Goal: Information Seeking & Learning: Learn about a topic

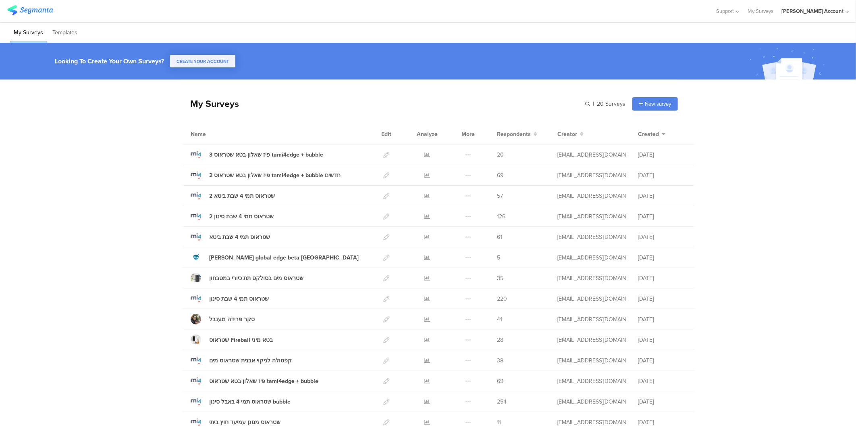
scroll to position [45, 0]
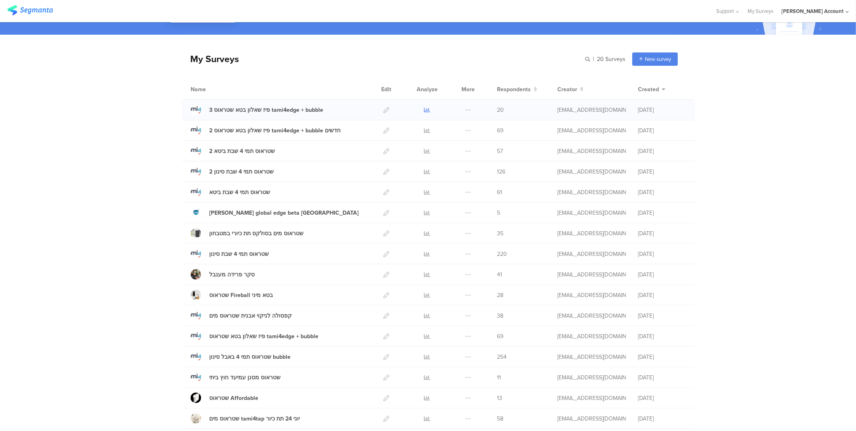
click at [425, 109] on icon at bounding box center [428, 110] width 6 height 6
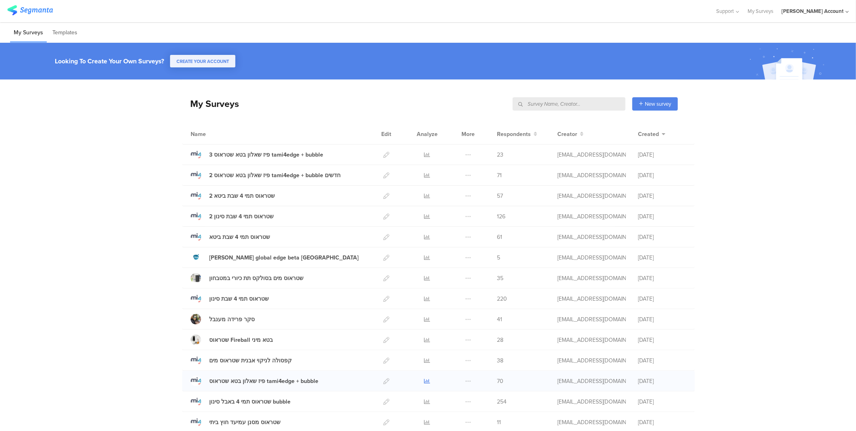
click at [425, 379] on icon at bounding box center [428, 381] width 6 height 6
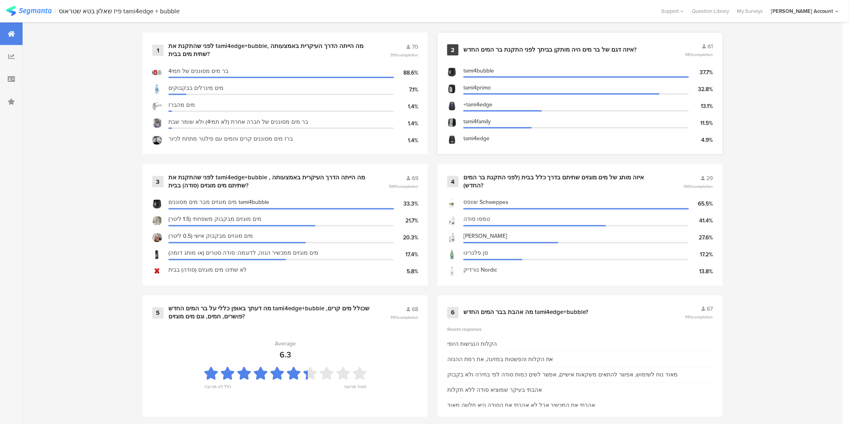
scroll to position [358, 0]
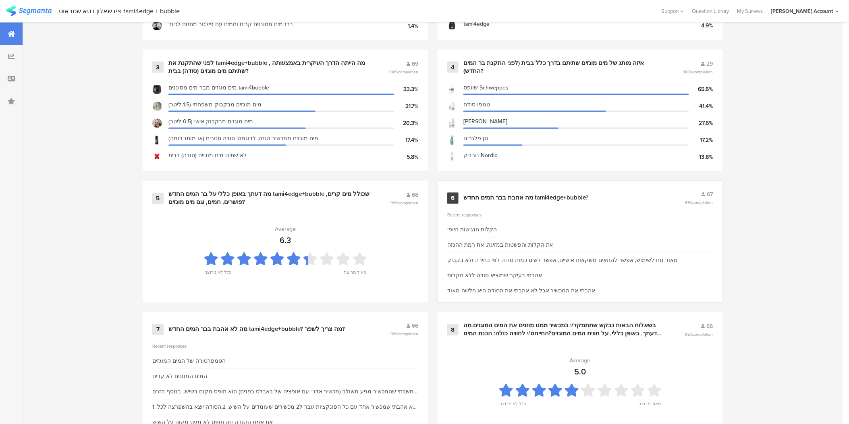
scroll to position [493, 0]
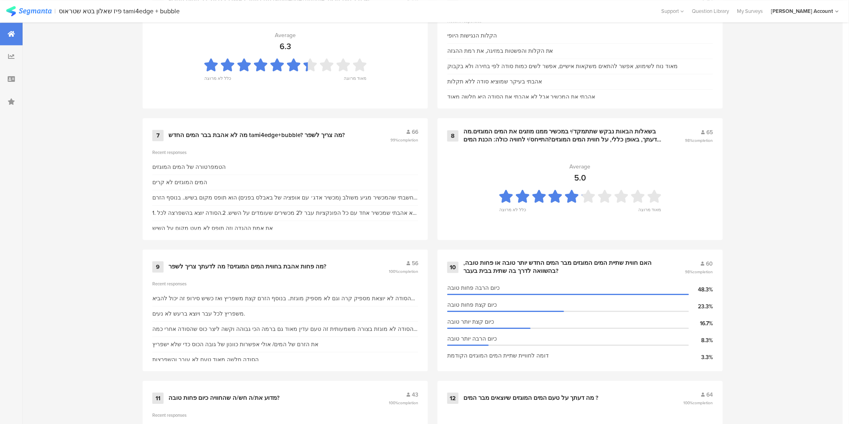
scroll to position [647, 0]
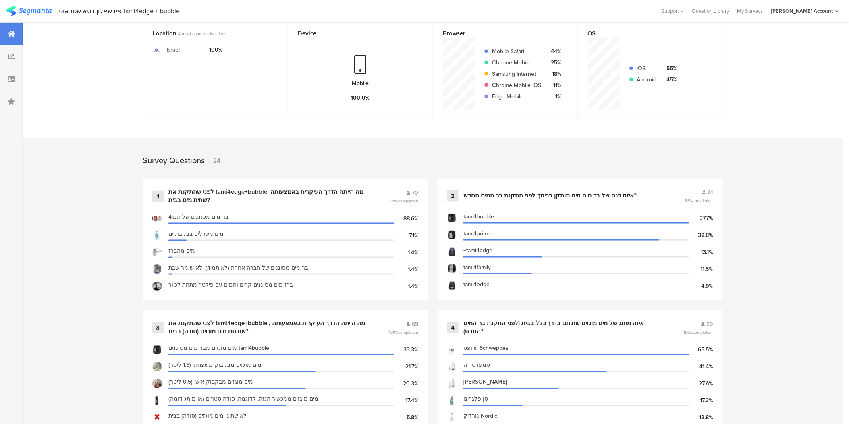
scroll to position [193, 0]
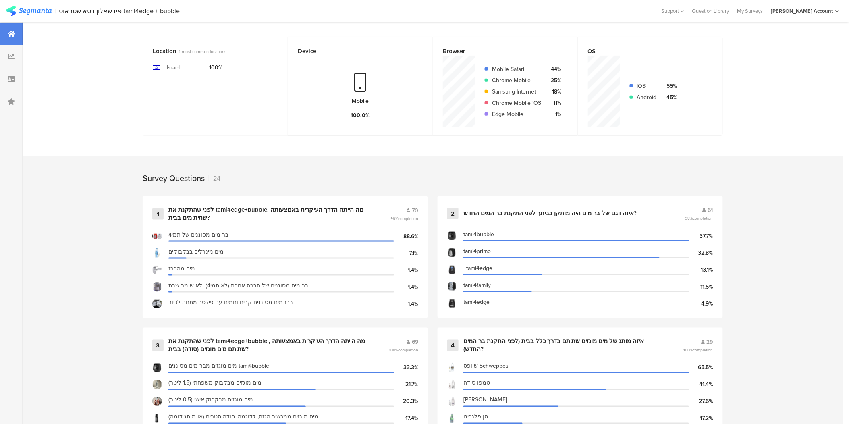
click at [414, 176] on div "Survey Questions 24" at bounding box center [432, 176] width 645 height 40
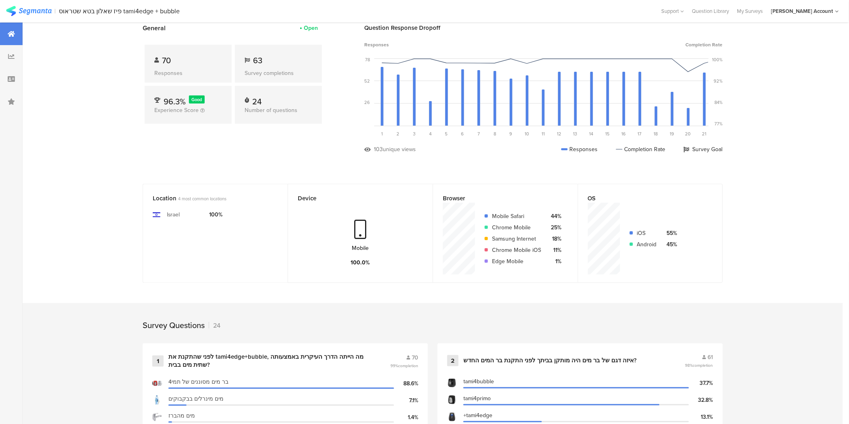
scroll to position [0, 0]
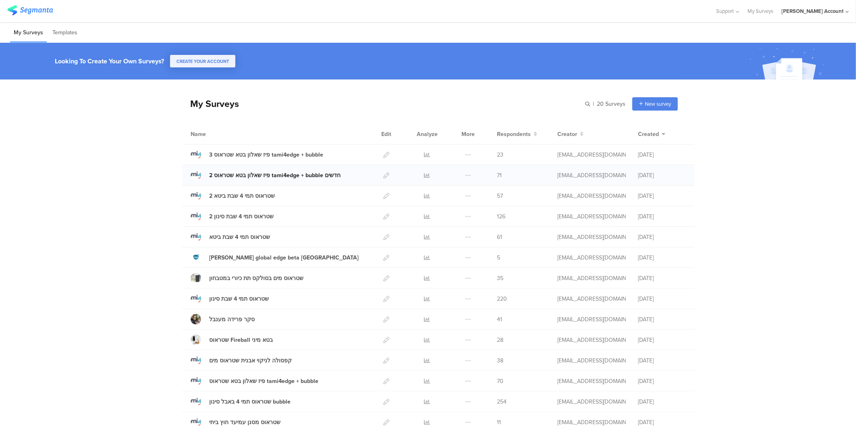
click at [237, 175] on div "2 פיז שאלון בטא שטראוס tami4edge + bubble חדשים" at bounding box center [274, 175] width 131 height 8
click at [425, 172] on icon at bounding box center [428, 175] width 6 height 6
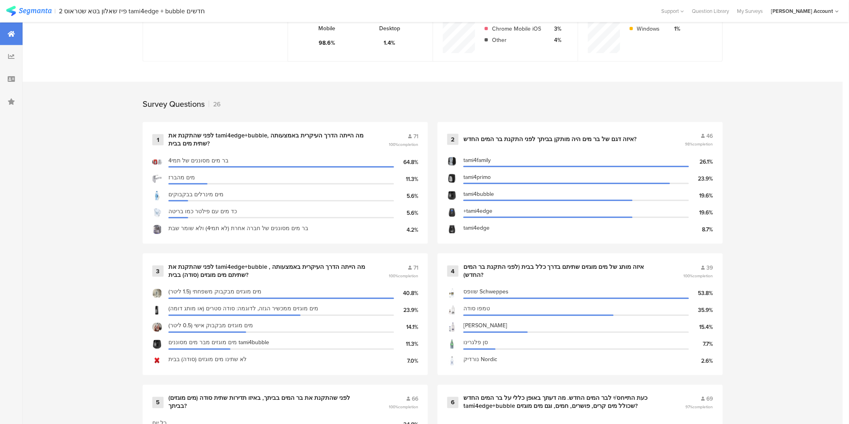
scroll to position [268, 0]
click at [623, 185] on div "tami4bubble 19.6%" at bounding box center [580, 193] width 266 height 17
click at [434, 107] on div "Survey Questions 26" at bounding box center [432, 100] width 645 height 40
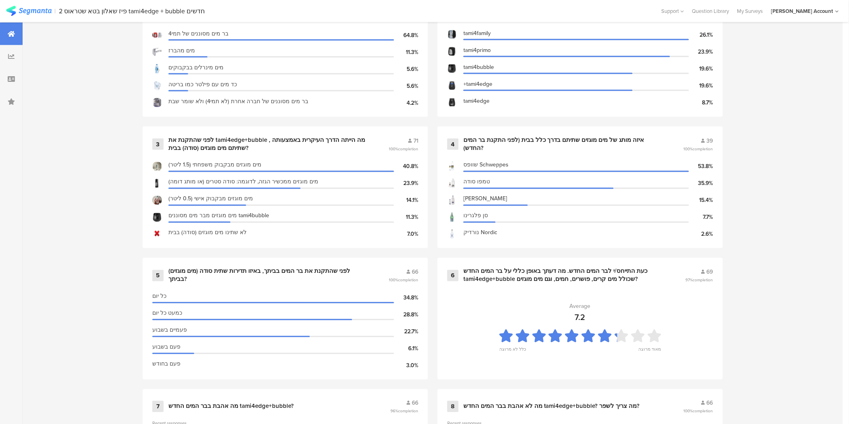
scroll to position [403, 0]
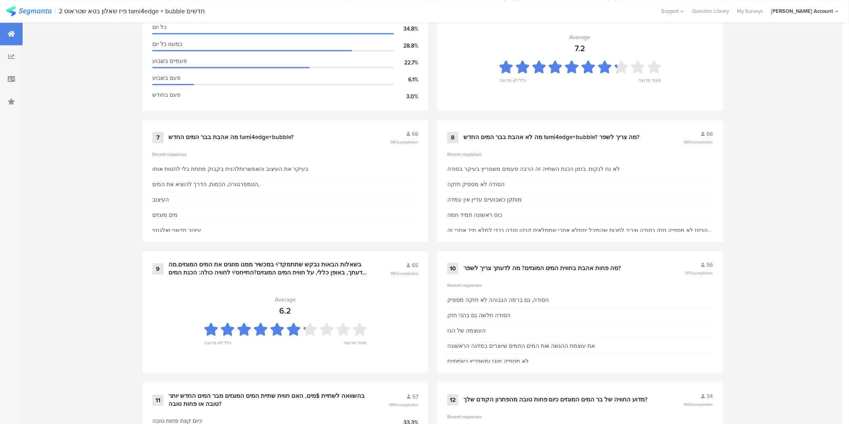
scroll to position [672, 0]
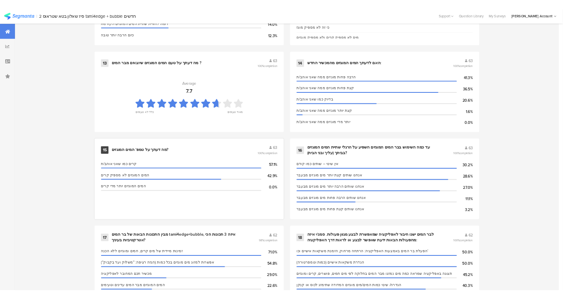
scroll to position [1113, 0]
